Goal: Task Accomplishment & Management: Use online tool/utility

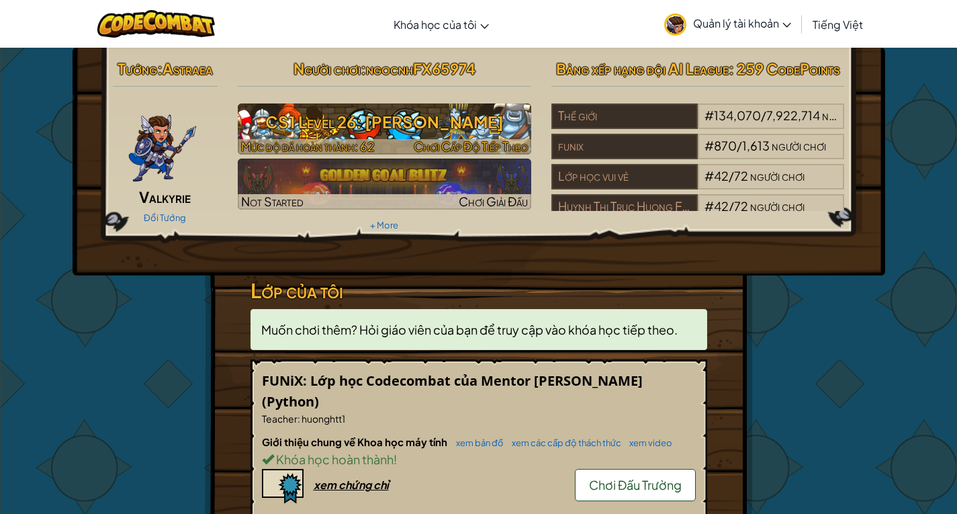
click at [453, 132] on h3 "CS1 Level 26: [PERSON_NAME]" at bounding box center [385, 122] width 294 height 30
click at [318, 126] on h3 "CS1 Level 26: [PERSON_NAME]" at bounding box center [385, 122] width 294 height 30
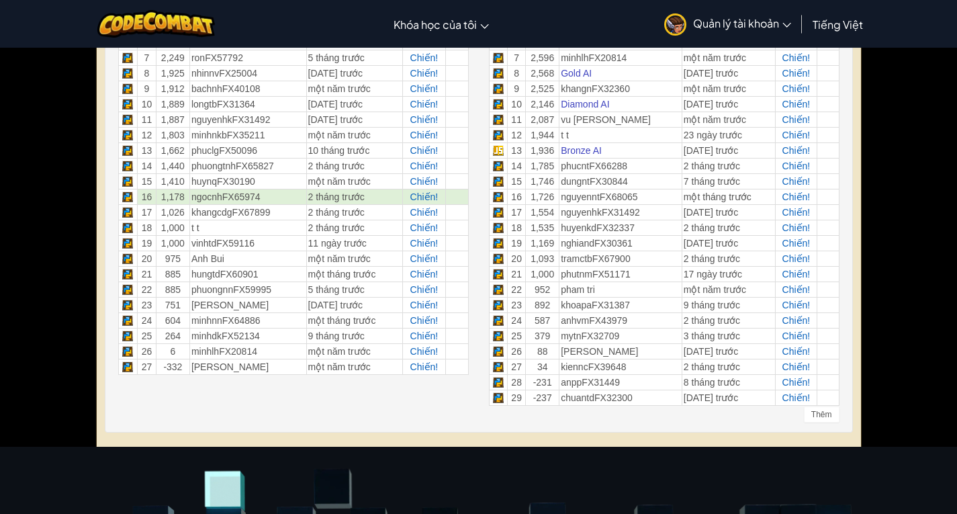
scroll to position [586, 0]
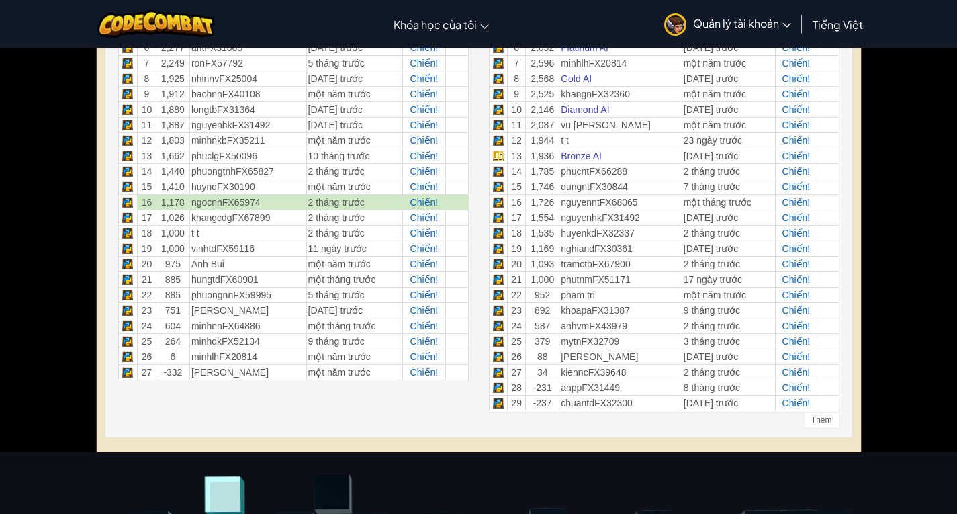
click at [355, 204] on td "2 tháng trước" at bounding box center [354, 201] width 97 height 15
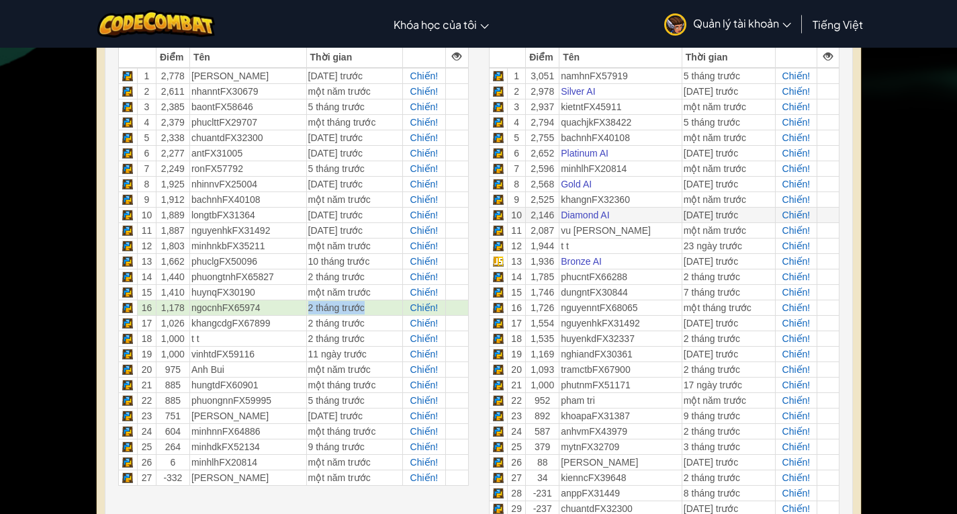
scroll to position [512, 0]
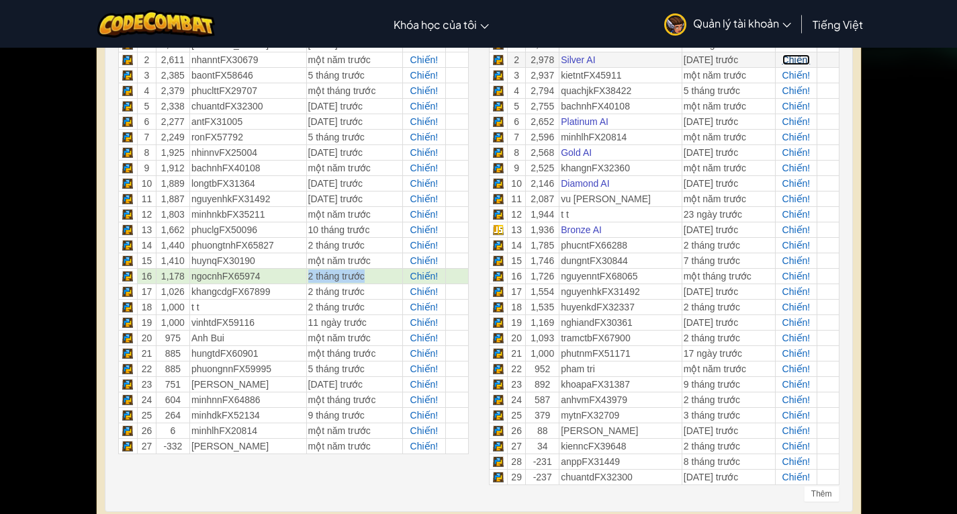
click at [792, 59] on span "Chiến!" at bounding box center [797, 59] width 28 height 11
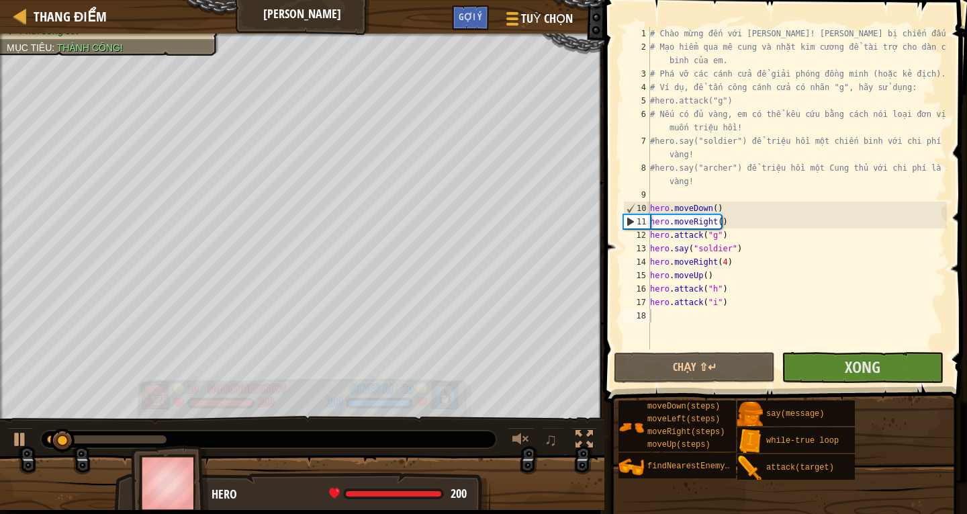
click at [212, 373] on div "Đánh bại anh hùng của kẻ địch trong 90 giây Phải sống sót Mục tiêu : Thành công…" at bounding box center [483, 272] width 967 height 476
drag, startPoint x: 144, startPoint y: 376, endPoint x: 179, endPoint y: 388, distance: 37.0
click at [179, 388] on div "5 ngocnhFX65974 200 30 Silver AI 200" at bounding box center [302, 395] width 336 height 40
click at [183, 357] on div "Đánh bại anh hùng của kẻ địch trong 90 giây Phải sống sót Mục tiêu : Thành công…" at bounding box center [483, 272] width 967 height 476
drag, startPoint x: 410, startPoint y: 398, endPoint x: 410, endPoint y: 387, distance: 10.8
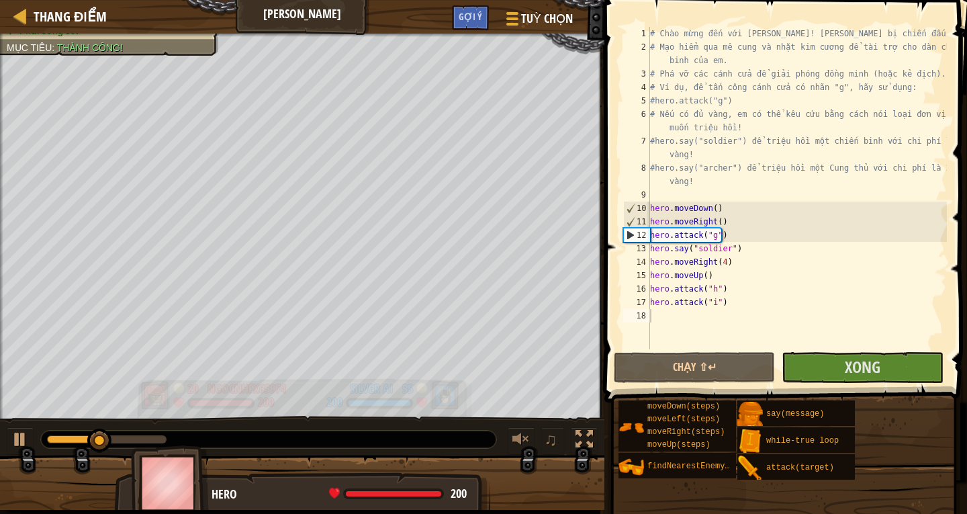
click at [410, 387] on div "55 Silver AI 200" at bounding box center [376, 395] width 101 height 30
